Goal: Transaction & Acquisition: Purchase product/service

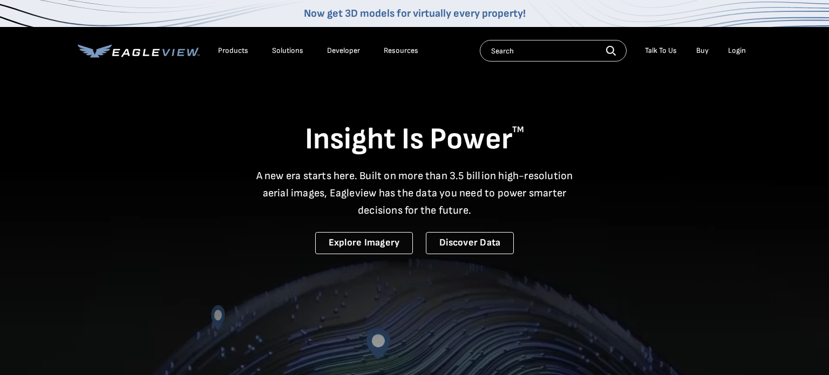
click at [737, 49] on div "Login" at bounding box center [737, 51] width 18 height 10
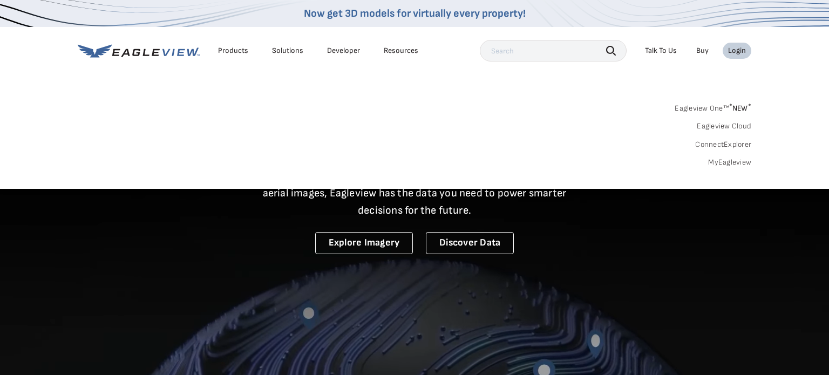
click at [733, 166] on link "MyEagleview" at bounding box center [729, 163] width 43 height 10
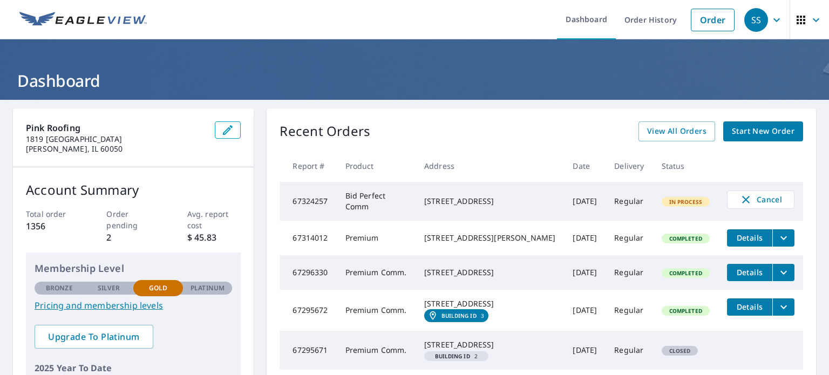
click at [739, 132] on span "Start New Order" at bounding box center [763, 131] width 63 height 13
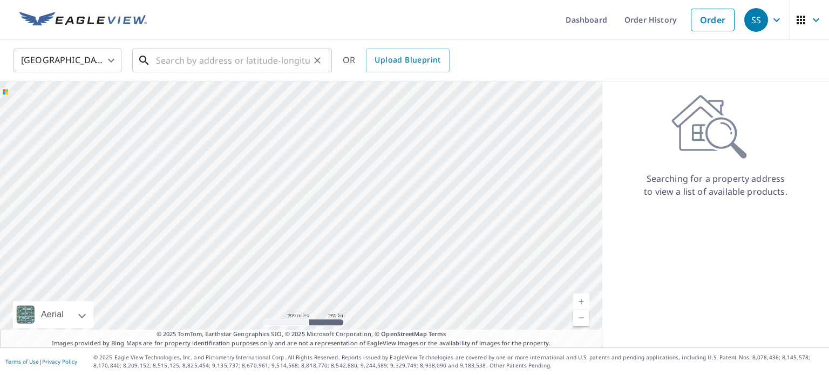
click at [285, 66] on input "text" at bounding box center [233, 60] width 154 height 30
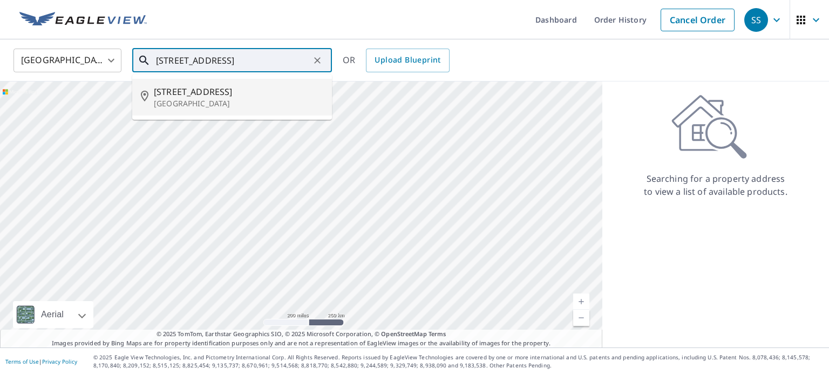
click at [230, 103] on p "[GEOGRAPHIC_DATA]" at bounding box center [238, 103] width 169 height 11
type input "[STREET_ADDRESS][PERSON_NAME]"
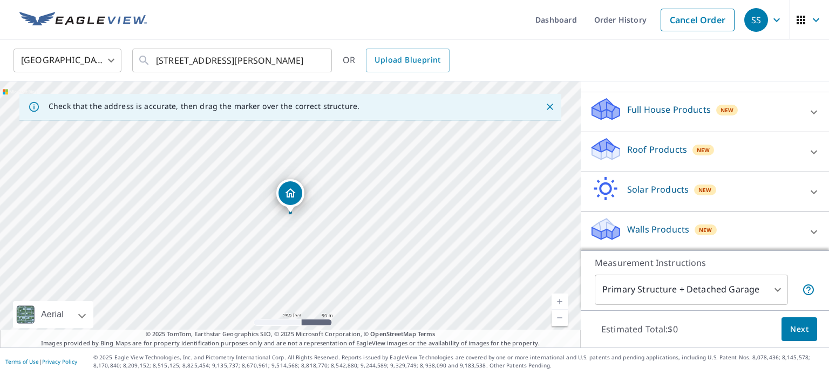
scroll to position [101, 0]
click at [810, 154] on icon at bounding box center [813, 151] width 13 height 13
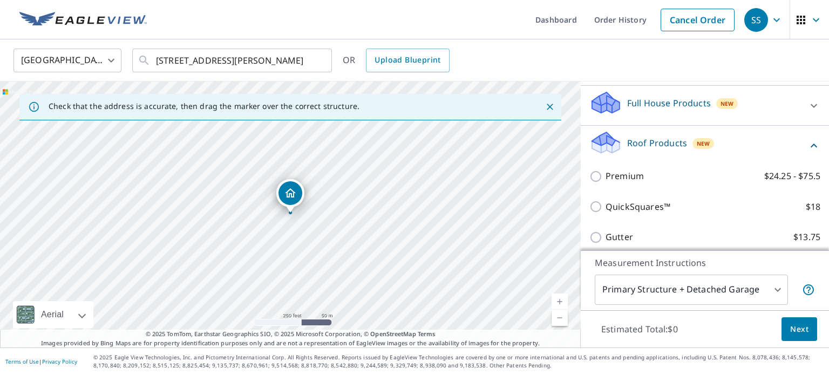
scroll to position [144, 0]
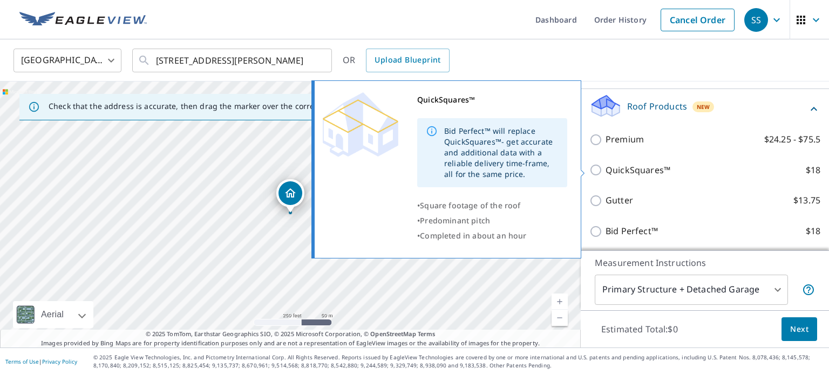
click at [605, 170] on p "QuickSquares™" at bounding box center [637, 169] width 65 height 13
click at [605, 170] on input "QuickSquares™ $18" at bounding box center [597, 169] width 16 height 13
checkbox input "true"
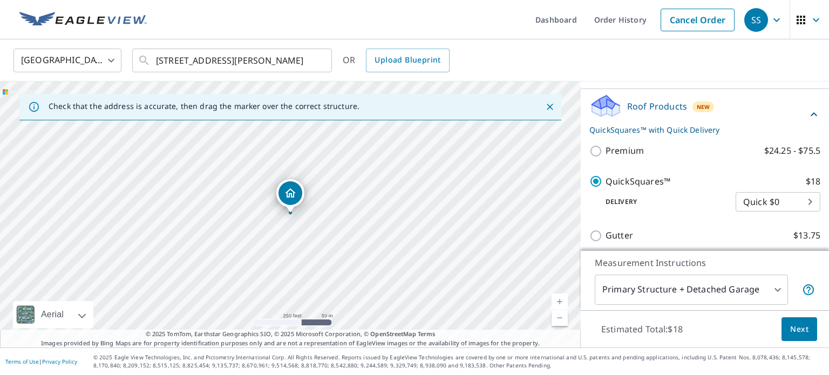
click at [803, 332] on span "Next" at bounding box center [799, 329] width 18 height 13
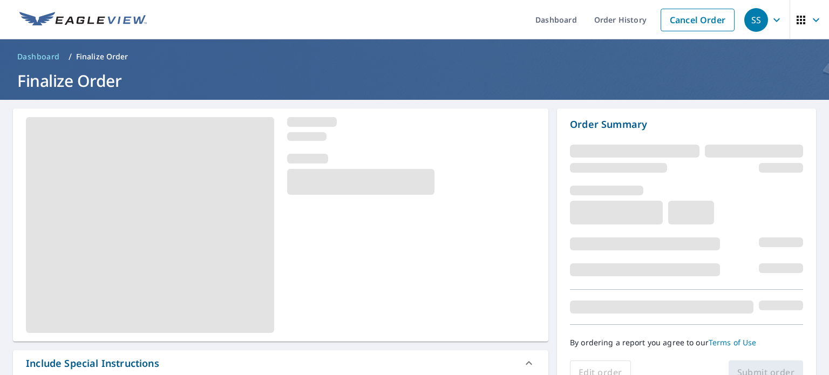
click at [405, 62] on ol "Dashboard / Finalize Order" at bounding box center [414, 56] width 803 height 17
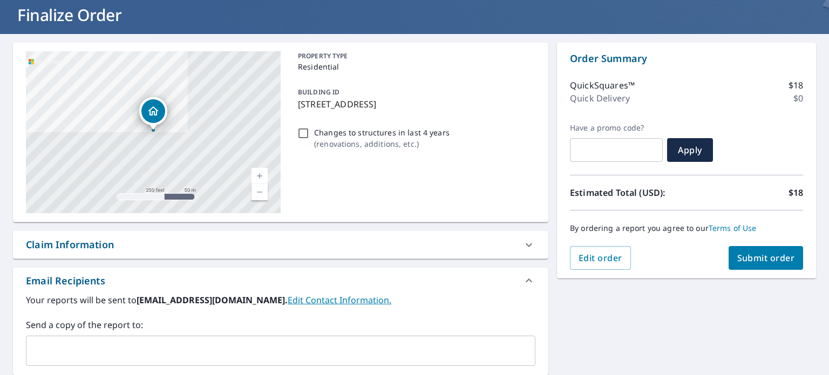
scroll to position [199, 0]
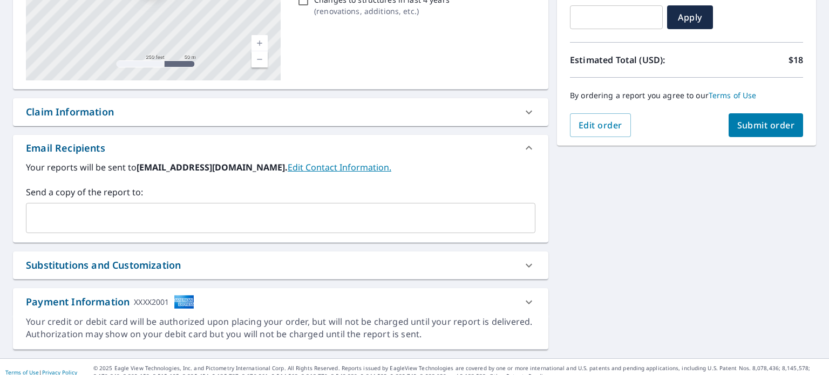
click at [128, 223] on input "text" at bounding box center [272, 218] width 483 height 21
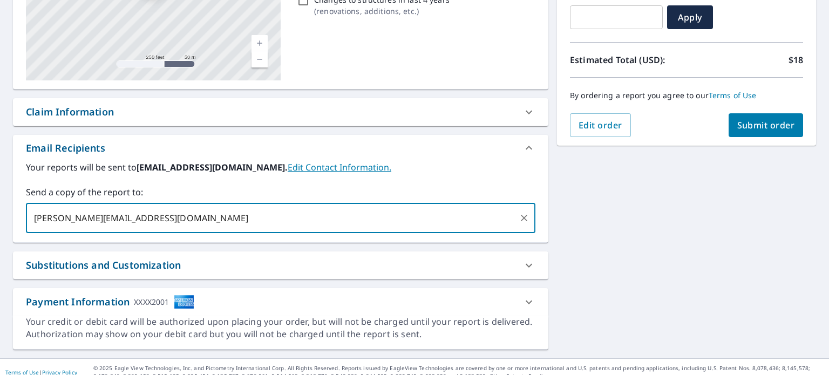
type input "[PERSON_NAME][EMAIL_ADDRESS][DOMAIN_NAME]"
click at [623, 244] on div "**********" at bounding box center [414, 129] width 829 height 457
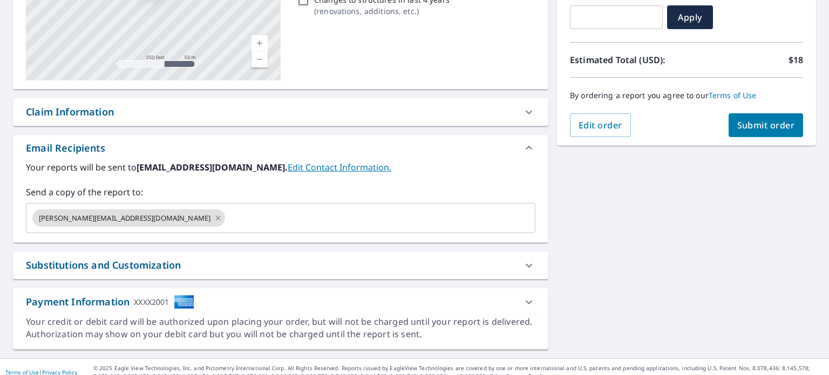
click at [753, 125] on span "Submit order" at bounding box center [766, 125] width 58 height 12
checkbox input "true"
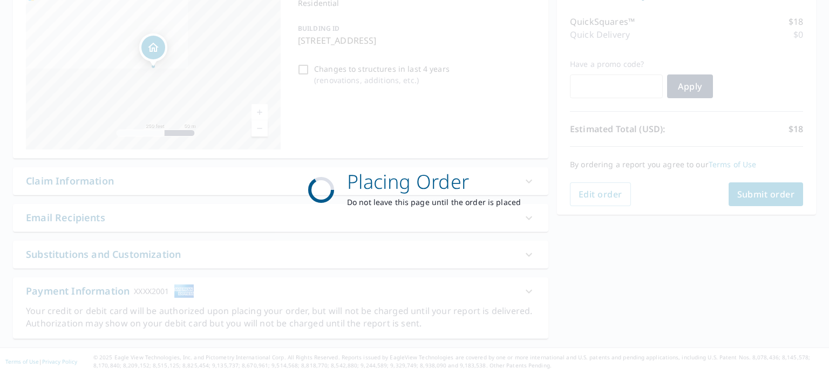
scroll to position [128, 0]
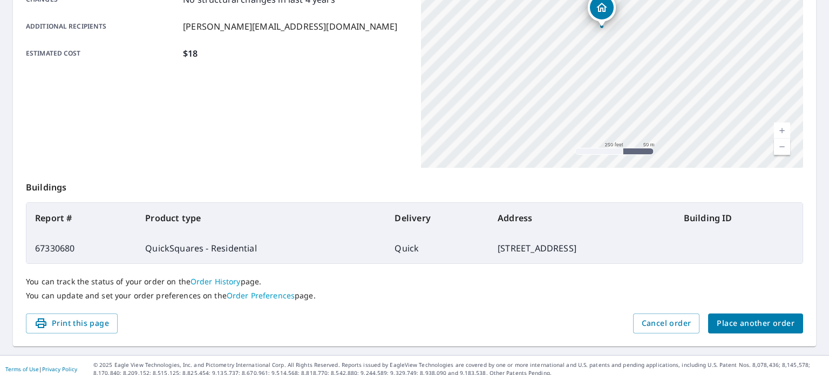
scroll to position [259, 0]
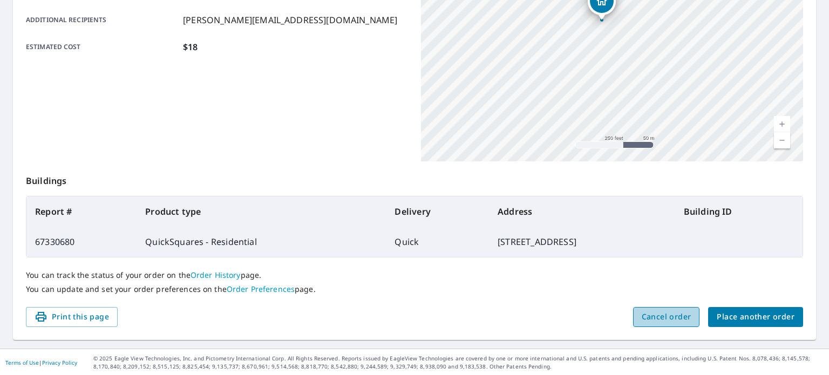
click at [686, 315] on span "Cancel order" at bounding box center [667, 316] width 50 height 13
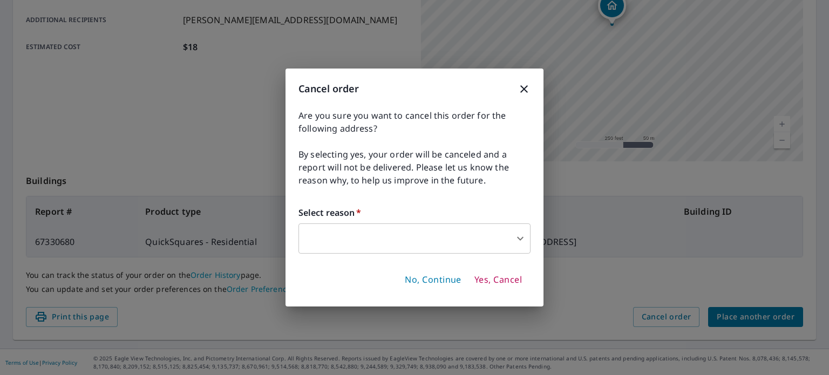
click at [522, 247] on body "SS SS Dashboard Order History Order SS Order Submitted Order details Product ty…" at bounding box center [414, 187] width 829 height 375
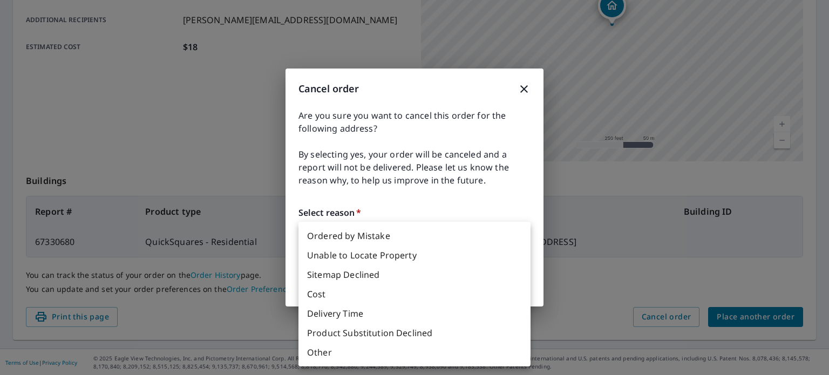
click at [608, 254] on div at bounding box center [414, 187] width 829 height 375
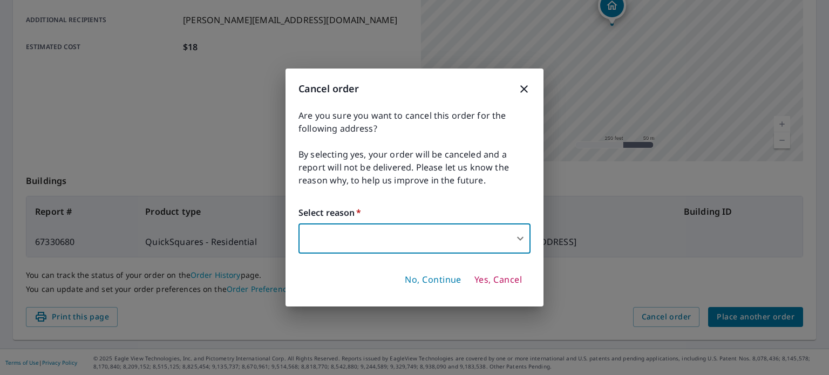
drag, startPoint x: 609, startPoint y: 254, endPoint x: 611, endPoint y: 261, distance: 7.3
click at [610, 261] on div "Cancel order Are you sure you want to cancel this order for the following addre…" at bounding box center [414, 187] width 829 height 375
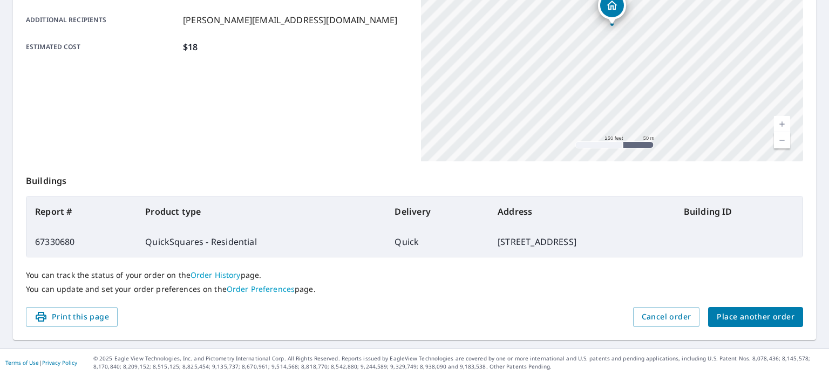
scroll to position [0, 0]
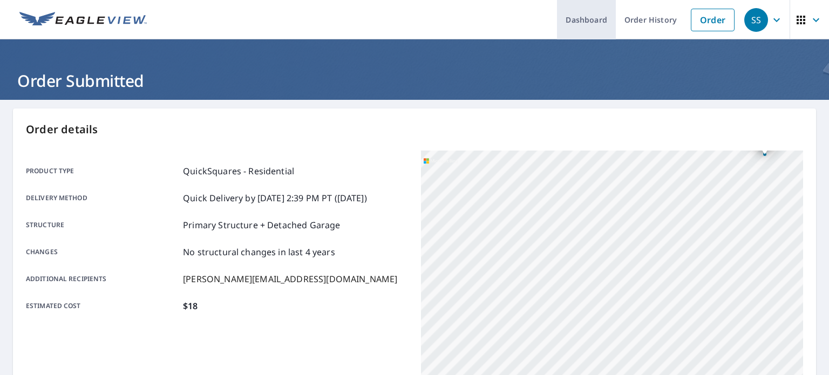
click at [580, 24] on link "Dashboard" at bounding box center [586, 19] width 59 height 39
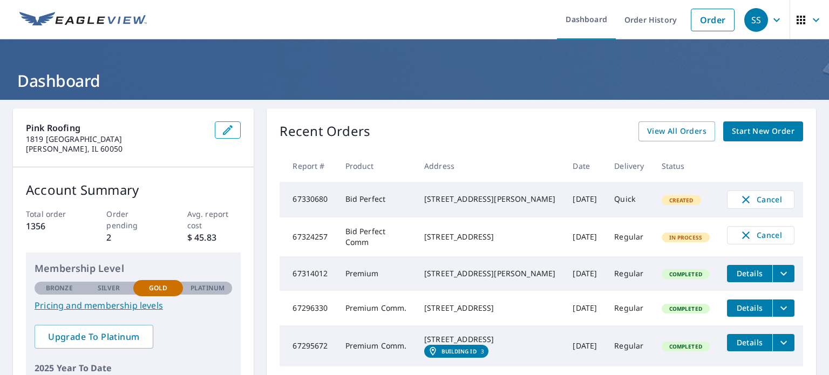
click at [663, 202] on span "Created" at bounding box center [681, 200] width 37 height 8
click at [766, 202] on span "Cancel" at bounding box center [760, 199] width 45 height 13
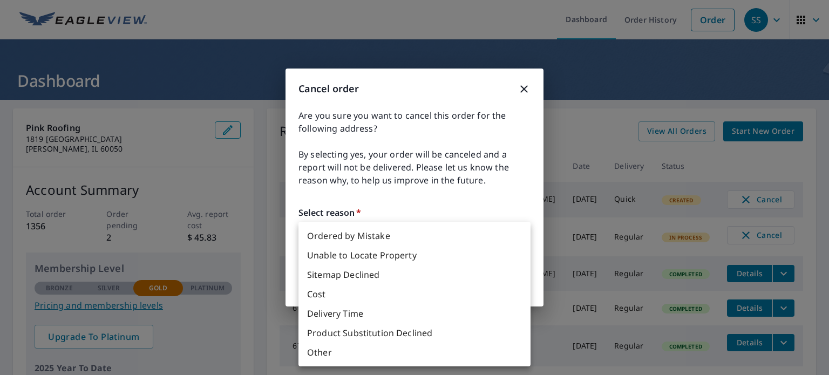
click at [511, 236] on body "SS SS Dashboard Order History Order SS Dashboard Pink Roofing [STREET_ADDRESS][…" at bounding box center [414, 187] width 829 height 375
click at [430, 353] on li "Other" at bounding box center [414, 352] width 232 height 19
type input "36"
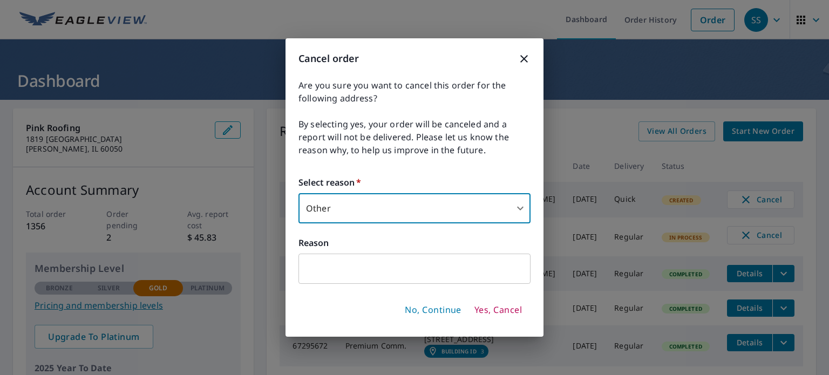
click at [420, 264] on input "text" at bounding box center [414, 269] width 232 height 30
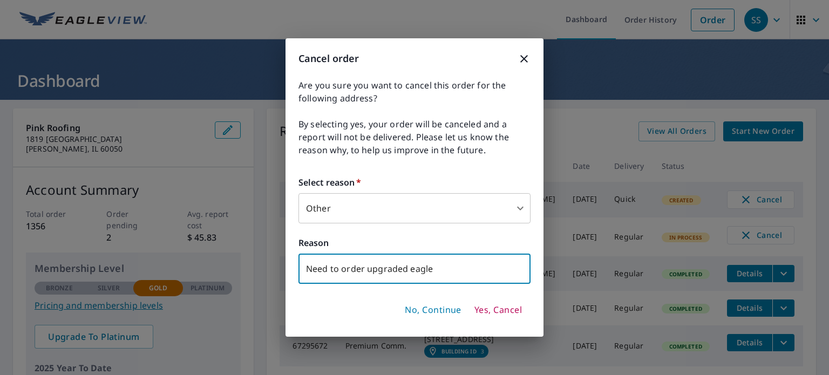
click at [392, 268] on input "Need to order upgraded eagle" at bounding box center [414, 269] width 232 height 30
click at [391, 268] on input "Need to order upgraded eagle" at bounding box center [414, 269] width 232 height 30
click at [493, 276] on input "Need to order premium eagle" at bounding box center [414, 269] width 232 height 30
type input "Need to order premium eagleview"
click at [501, 310] on span "Yes, Cancel" at bounding box center [497, 310] width 47 height 12
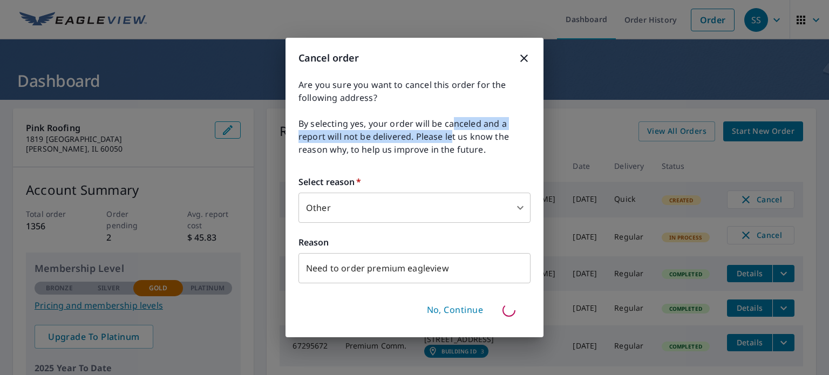
click at [450, 132] on span "By selecting yes, your order will be canceled and a report will not be delivere…" at bounding box center [414, 136] width 232 height 39
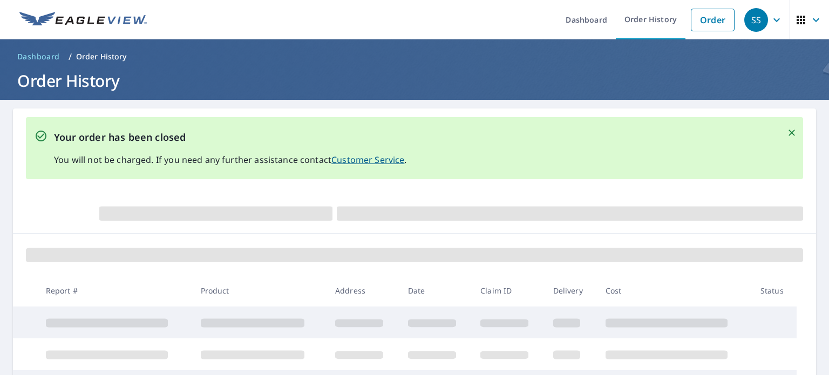
click at [561, 189] on div at bounding box center [414, 211] width 803 height 46
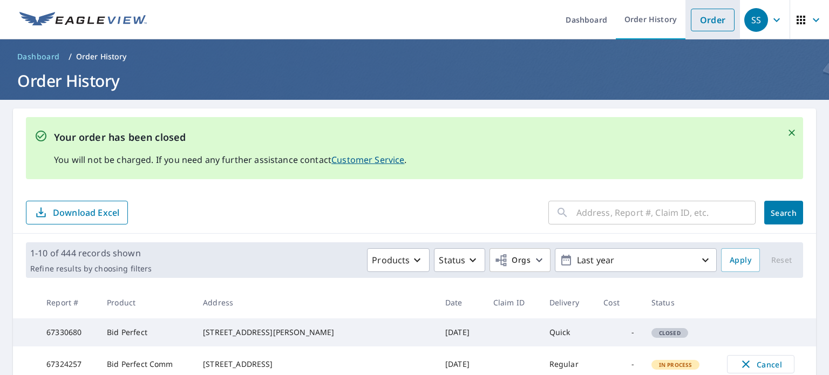
click at [705, 24] on link "Order" at bounding box center [713, 20] width 44 height 23
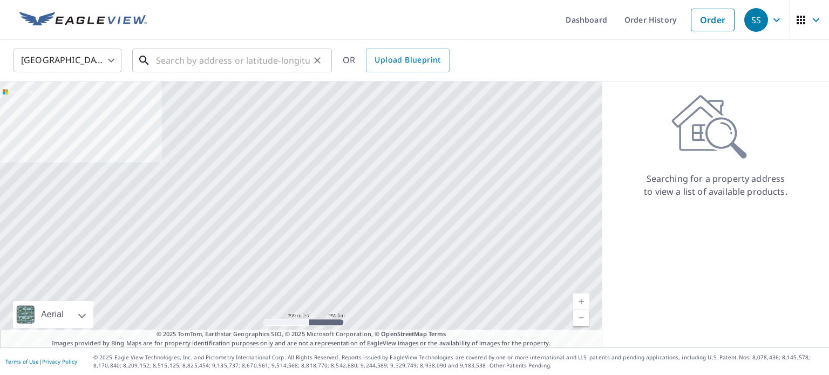
click at [254, 67] on input "text" at bounding box center [233, 60] width 154 height 30
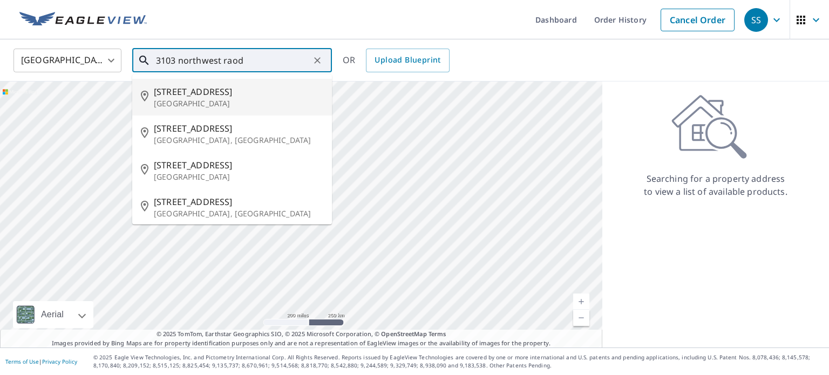
click at [224, 96] on span "[STREET_ADDRESS]" at bounding box center [238, 91] width 169 height 13
type input "[STREET_ADDRESS][PERSON_NAME]"
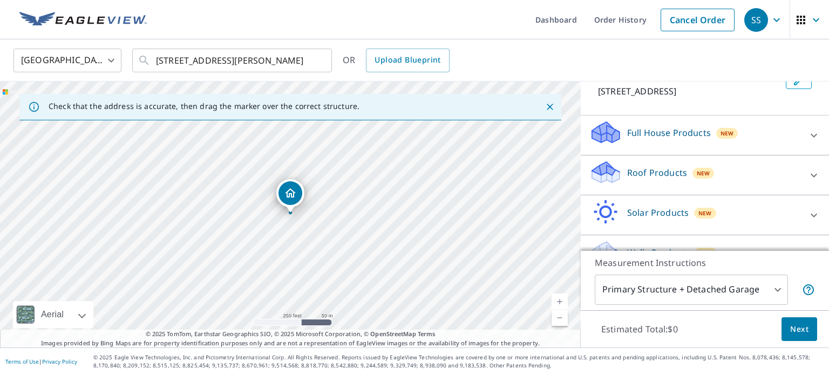
scroll to position [85, 0]
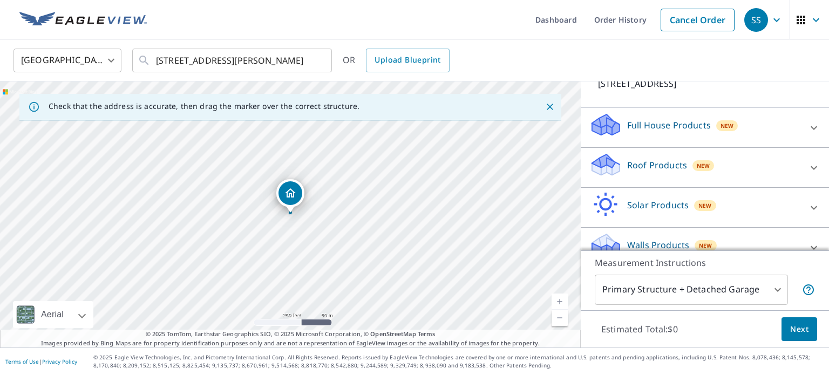
click at [805, 165] on div at bounding box center [814, 168] width 26 height 26
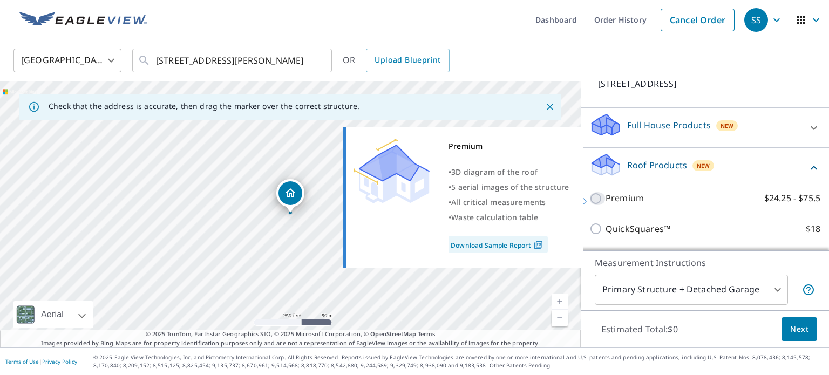
click at [600, 198] on input "Premium $24.25 - $75.5" at bounding box center [597, 198] width 16 height 13
checkbox input "true"
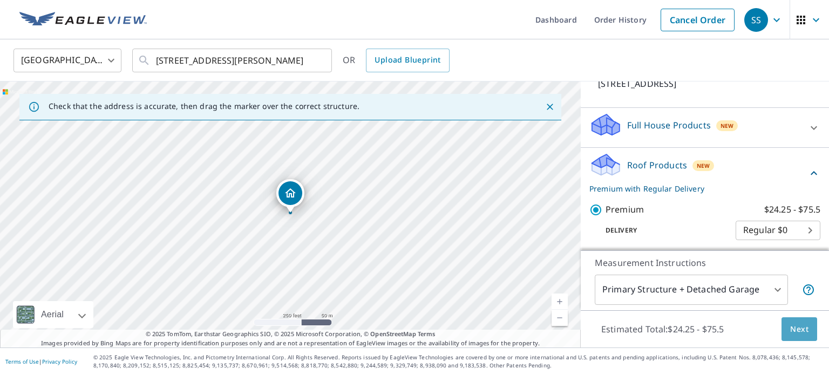
click at [807, 331] on span "Next" at bounding box center [799, 329] width 18 height 13
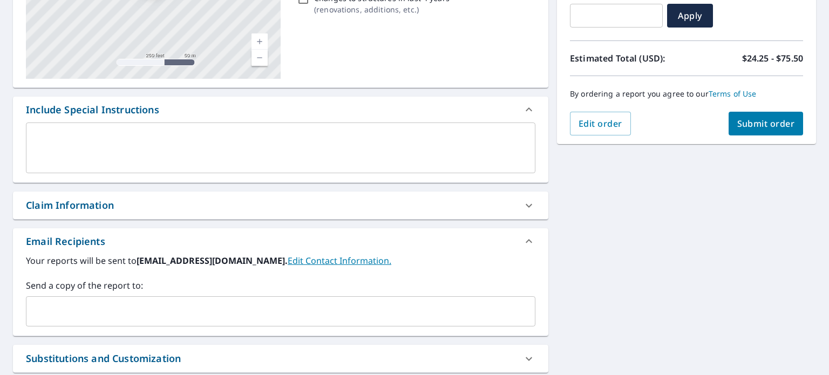
scroll to position [285, 0]
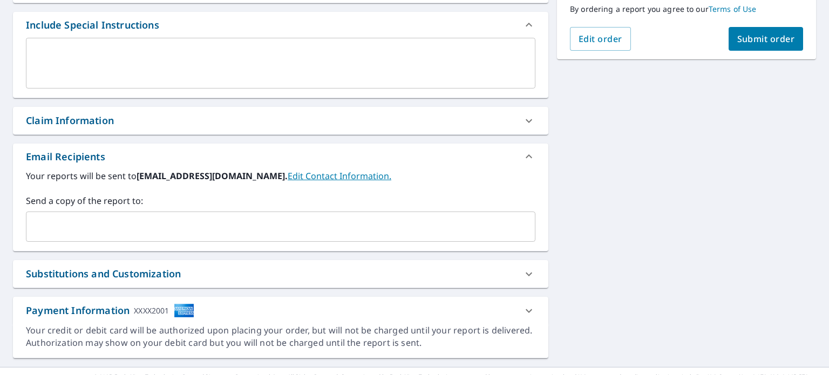
click at [130, 225] on input "text" at bounding box center [272, 226] width 483 height 21
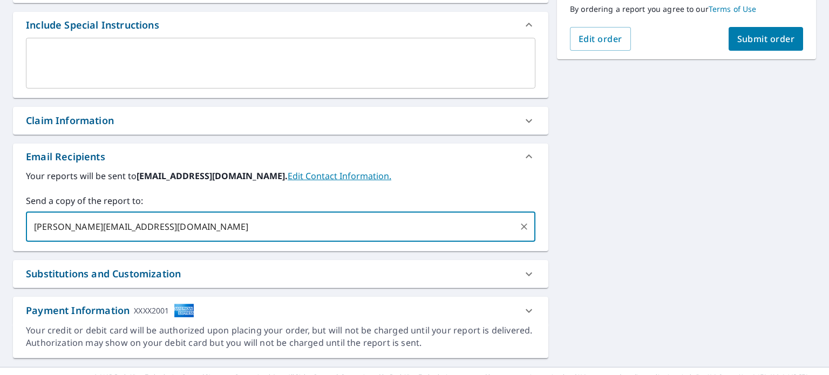
type input "[PERSON_NAME][EMAIL_ADDRESS][DOMAIN_NAME]"
click at [754, 36] on span "Submit order" at bounding box center [766, 39] width 58 height 12
checkbox input "true"
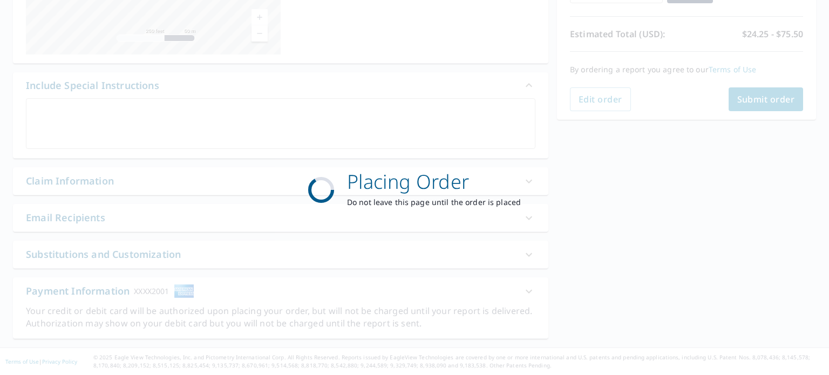
scroll to position [223, 0]
